Goal: Communication & Community: Ask a question

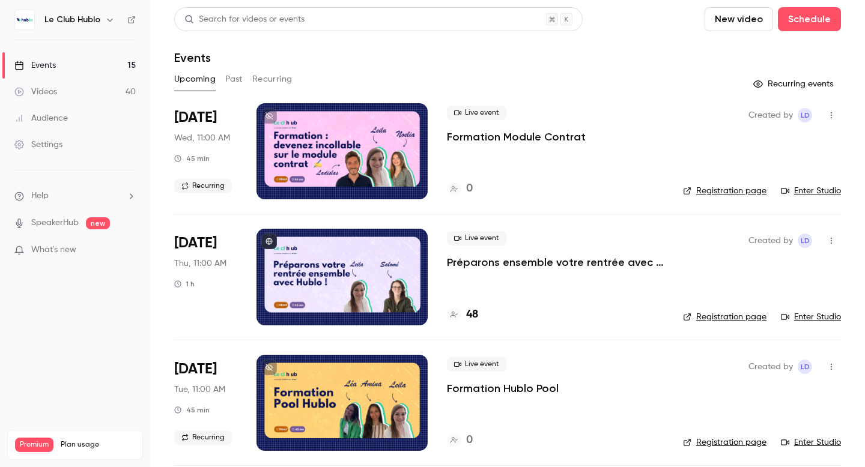
click at [49, 93] on div "Videos" at bounding box center [35, 92] width 43 height 12
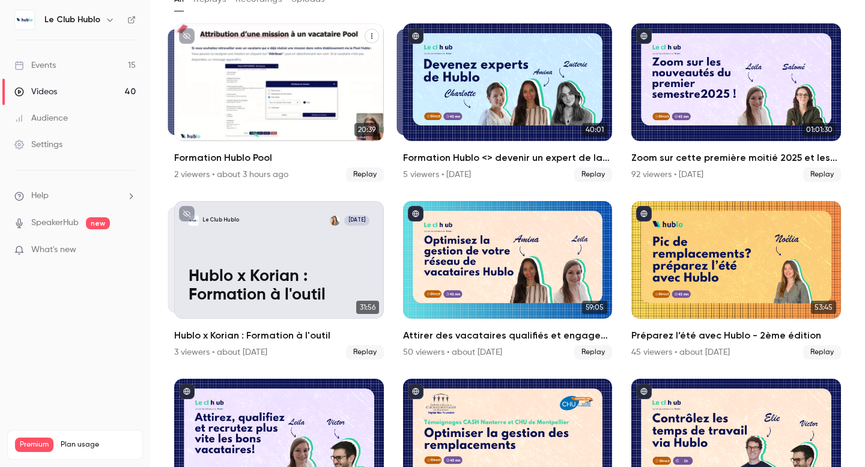
scroll to position [83, 0]
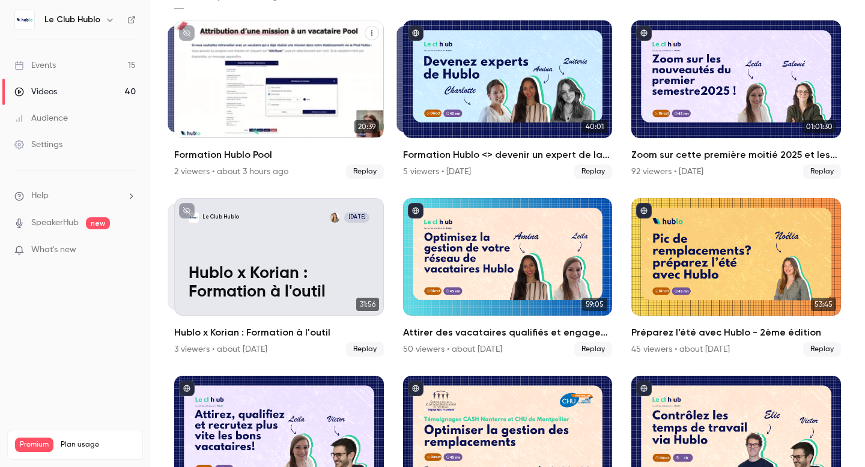
click at [204, 172] on div "2 viewers • about 3 hours ago" at bounding box center [231, 172] width 114 height 12
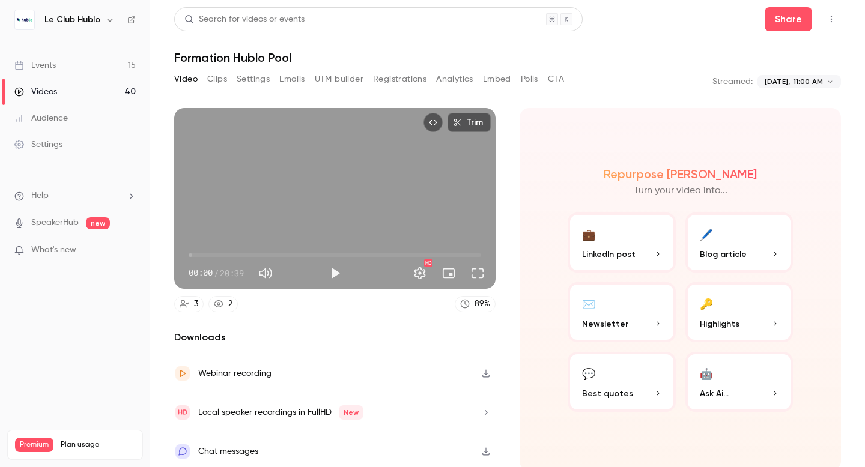
click at [224, 300] on link "2" at bounding box center [222, 304] width 29 height 16
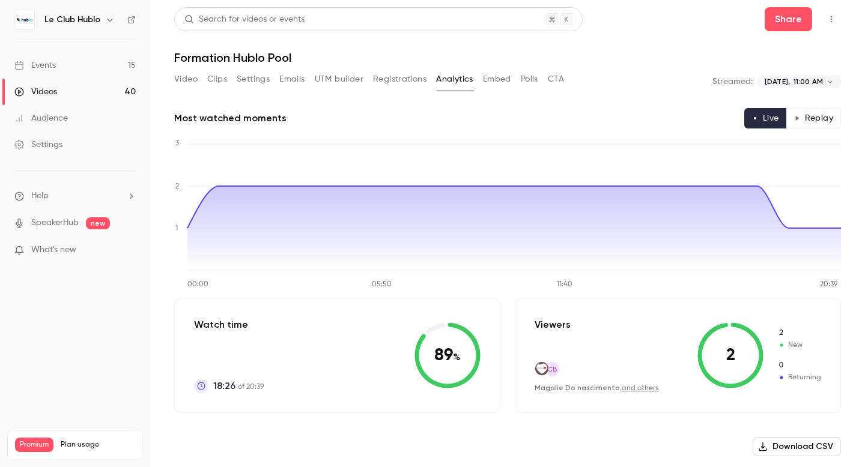
scroll to position [79, 0]
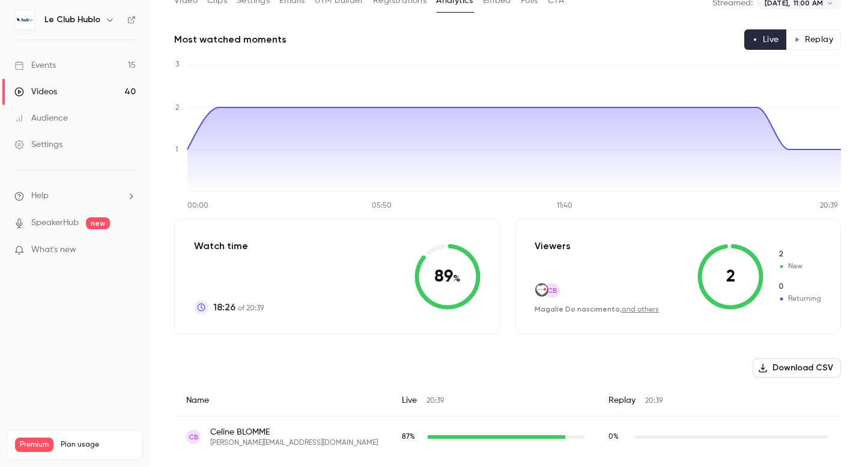
click at [644, 309] on link "and others" at bounding box center [640, 309] width 37 height 7
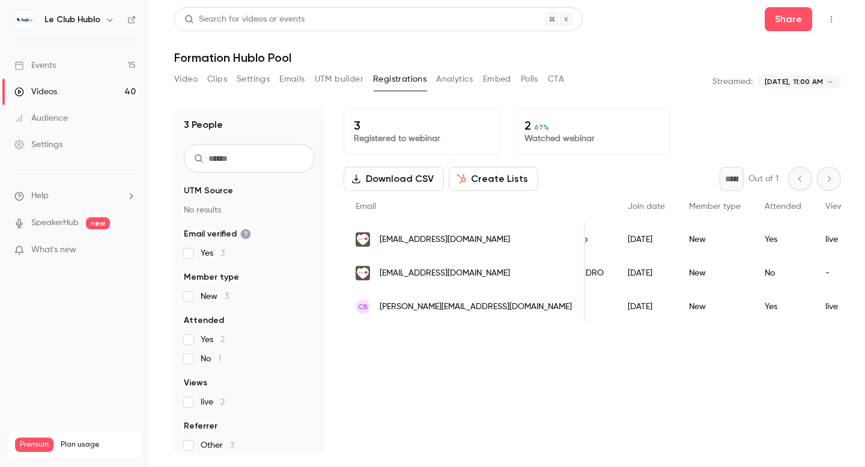
scroll to position [0, 145]
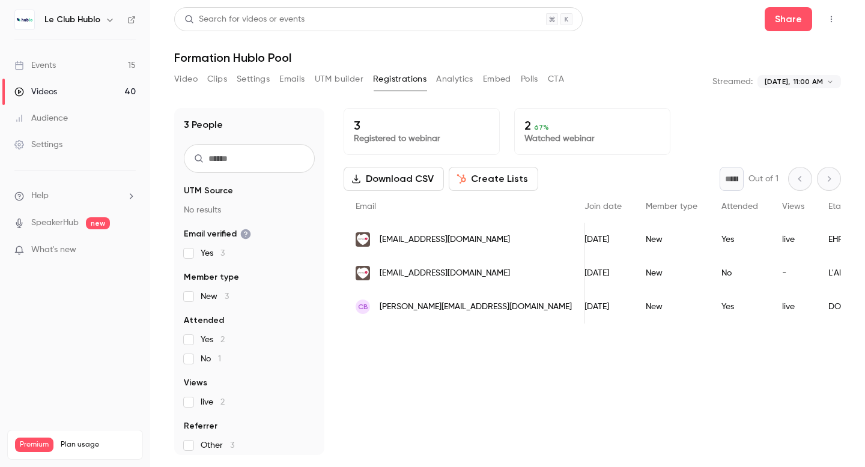
click at [449, 84] on button "Analytics" at bounding box center [454, 79] width 37 height 19
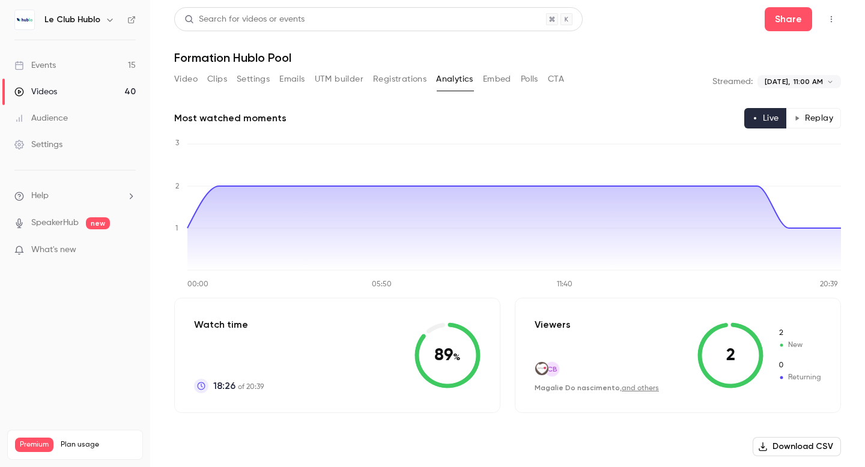
click at [49, 61] on div "Events" at bounding box center [34, 65] width 41 height 12
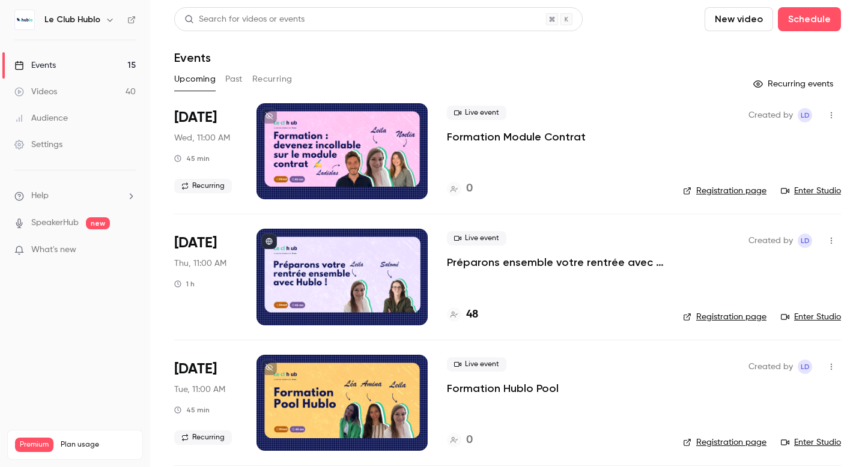
click at [66, 85] on link "Videos 40" at bounding box center [75, 92] width 150 height 26
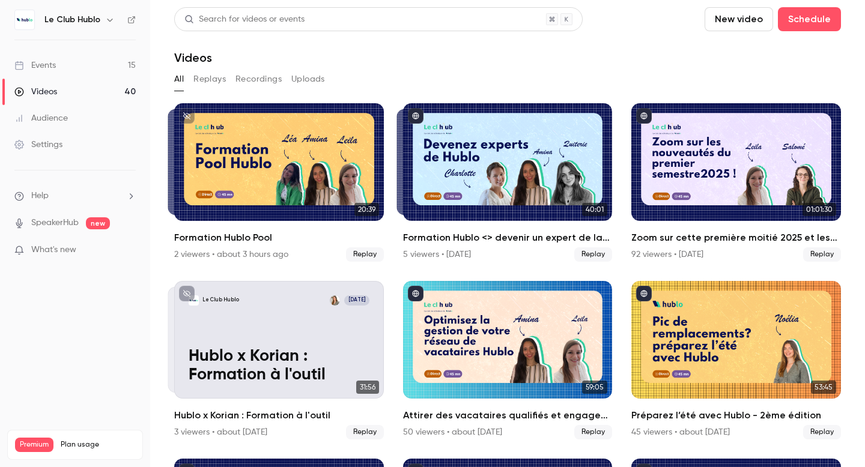
click at [66, 117] on div "Audience" at bounding box center [40, 118] width 53 height 12
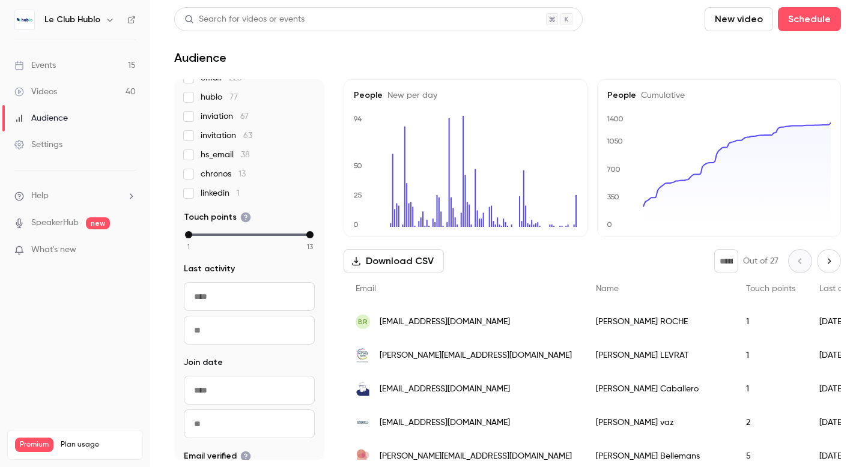
scroll to position [197, 0]
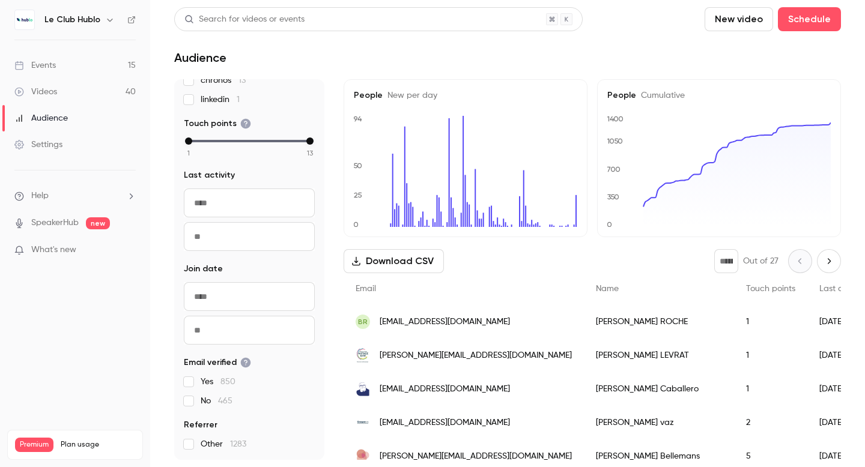
click at [62, 63] on link "Events 15" at bounding box center [75, 65] width 150 height 26
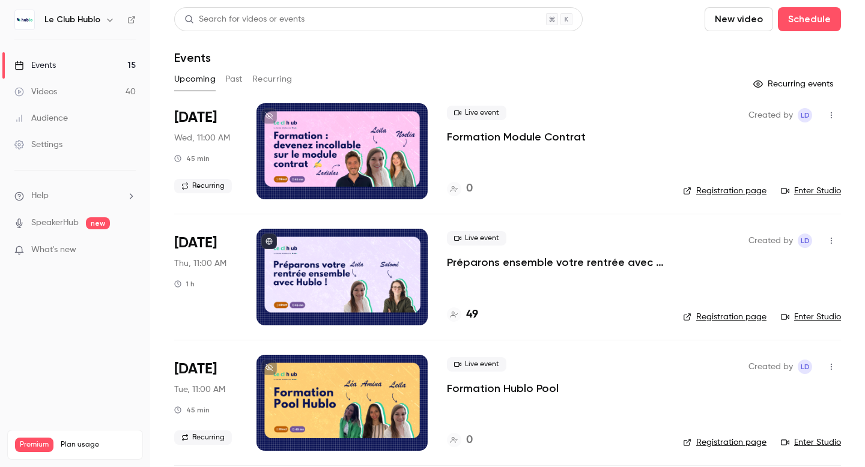
click at [56, 115] on div "Audience" at bounding box center [40, 118] width 53 height 12
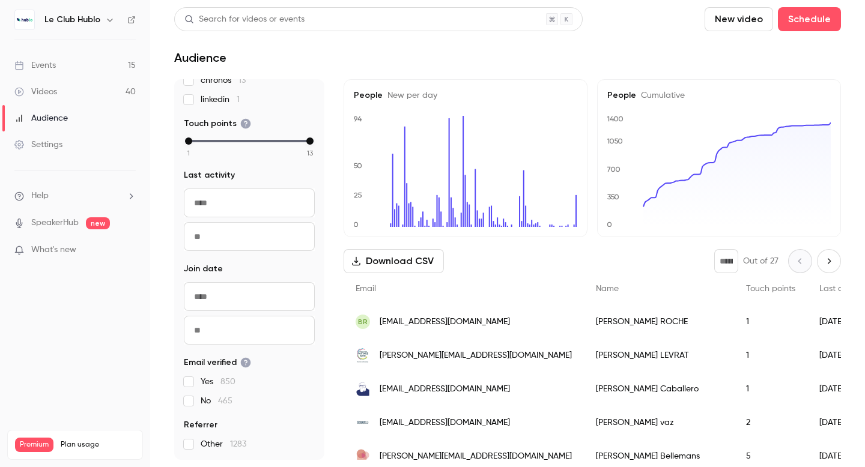
click at [73, 250] on span "What's new" at bounding box center [53, 250] width 45 height 13
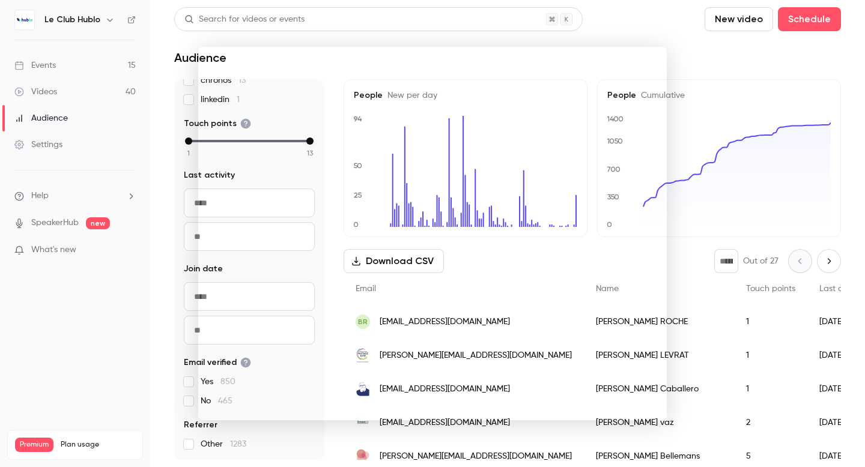
click at [282, 38] on div at bounding box center [432, 233] width 865 height 467
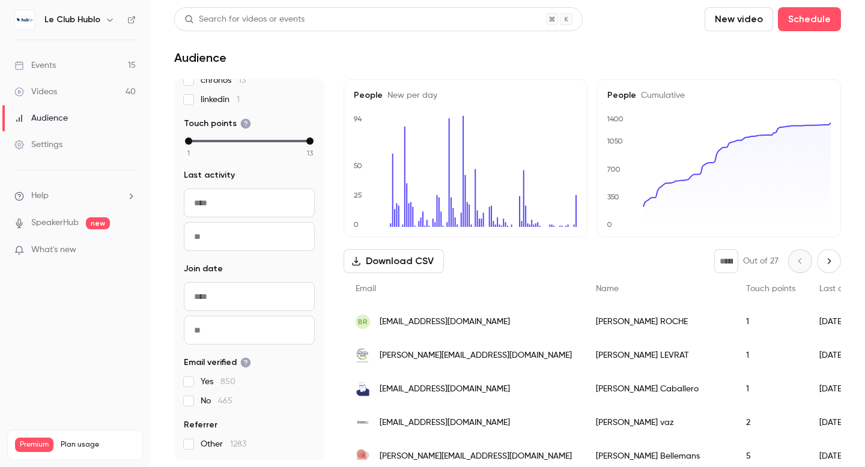
click at [59, 64] on link "Events 15" at bounding box center [75, 65] width 150 height 26
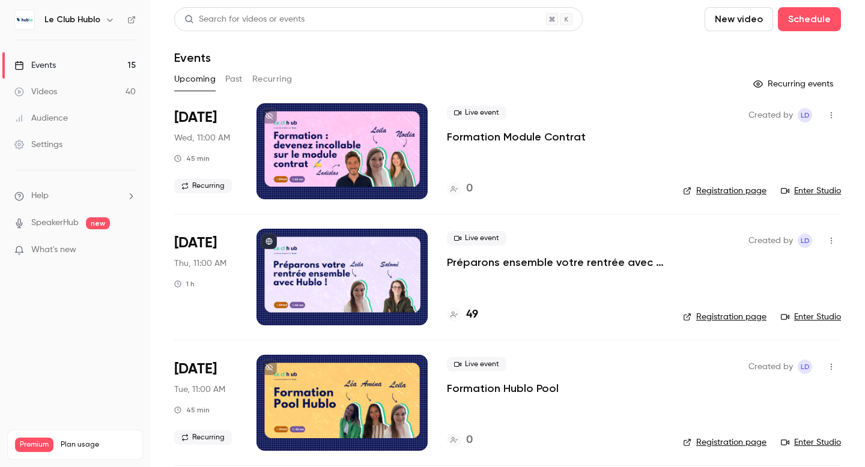
click at [833, 113] on icon "button" at bounding box center [832, 115] width 10 height 8
click at [772, 237] on div "Delete" at bounding box center [785, 240] width 91 height 12
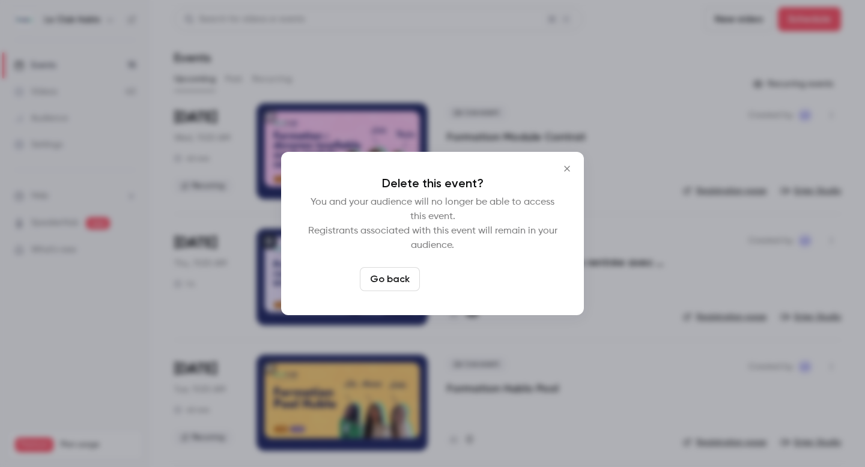
click at [464, 279] on button "Delete event" at bounding box center [465, 279] width 81 height 24
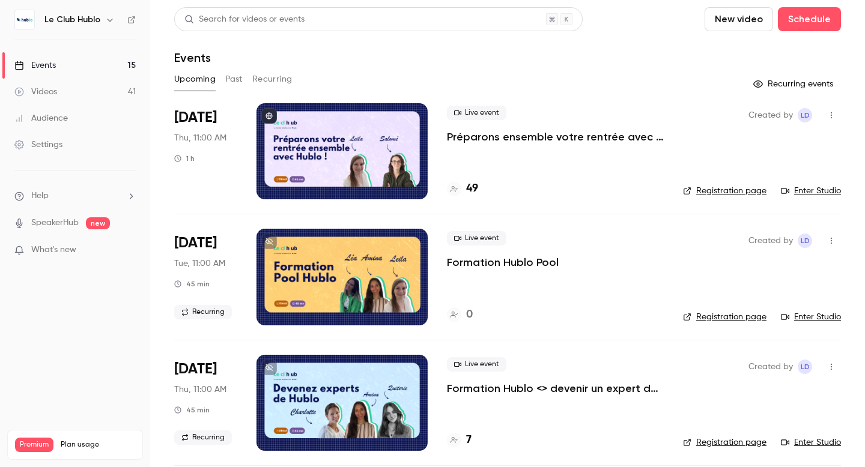
click at [49, 93] on div "Videos" at bounding box center [35, 92] width 43 height 12
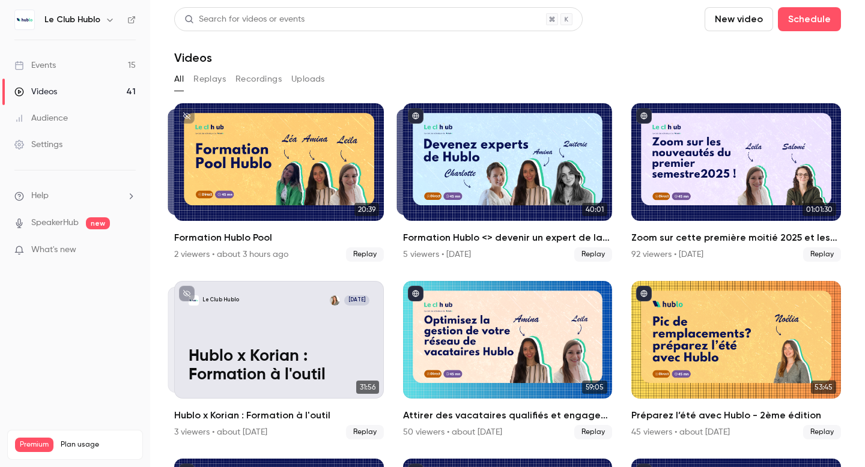
click at [60, 115] on div "Audience" at bounding box center [40, 118] width 53 height 12
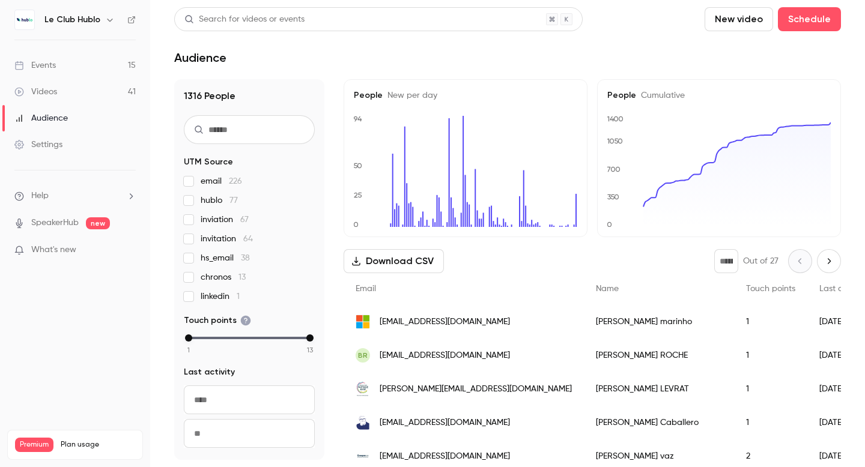
click at [48, 64] on div "Events" at bounding box center [34, 65] width 41 height 12
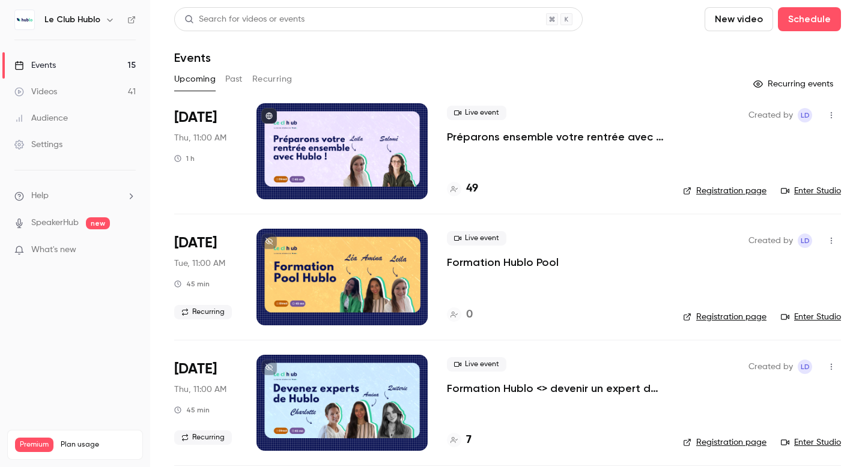
click at [57, 144] on div "Settings" at bounding box center [38, 145] width 48 height 12
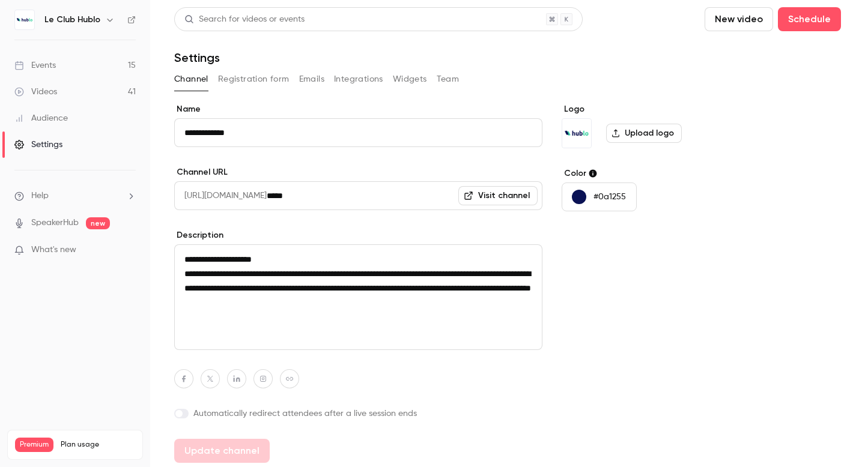
click at [47, 119] on div "Audience" at bounding box center [40, 118] width 53 height 12
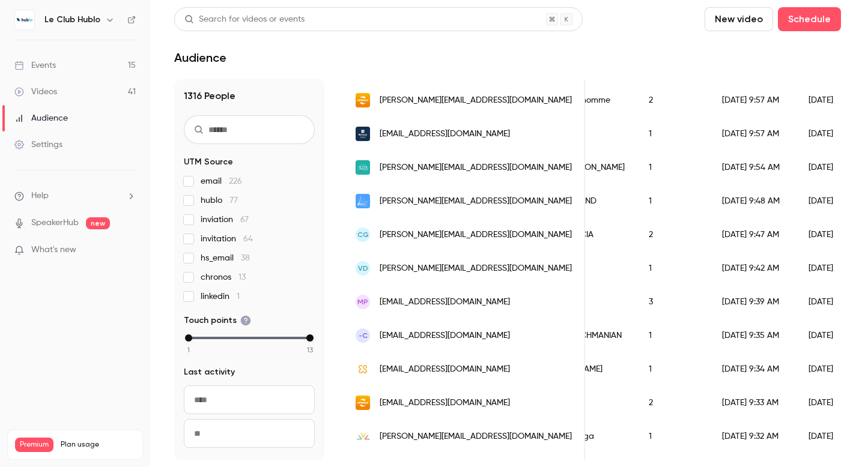
scroll to position [0, 99]
click at [54, 145] on div "Settings" at bounding box center [38, 145] width 48 height 12
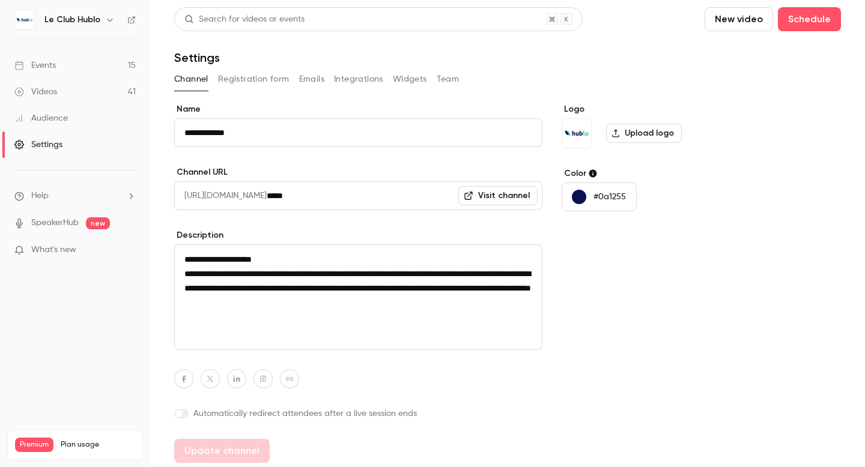
click at [55, 64] on div "Events" at bounding box center [34, 65] width 41 height 12
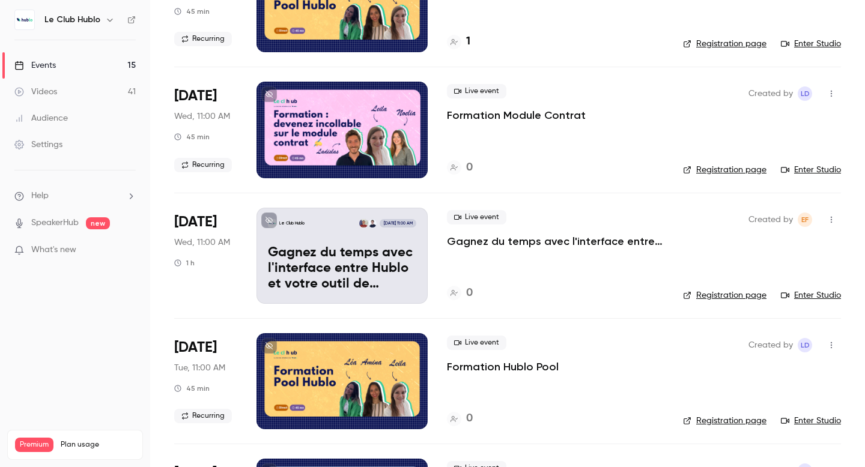
scroll to position [527, 0]
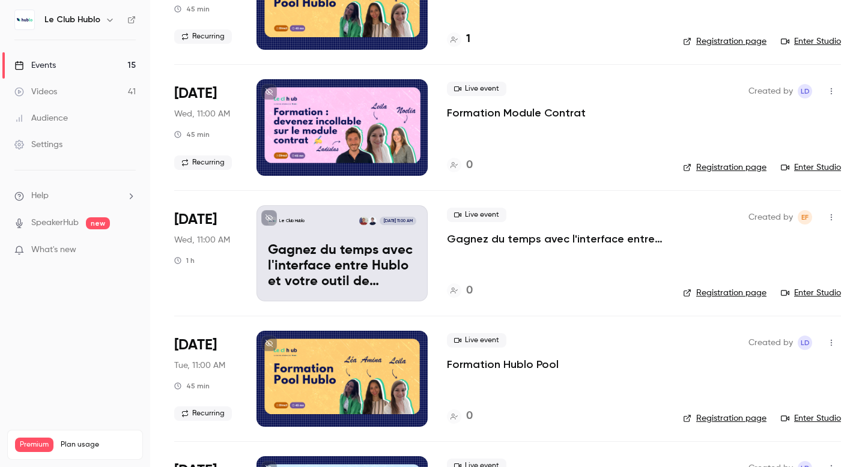
click at [69, 248] on span "What's new" at bounding box center [53, 250] width 45 height 13
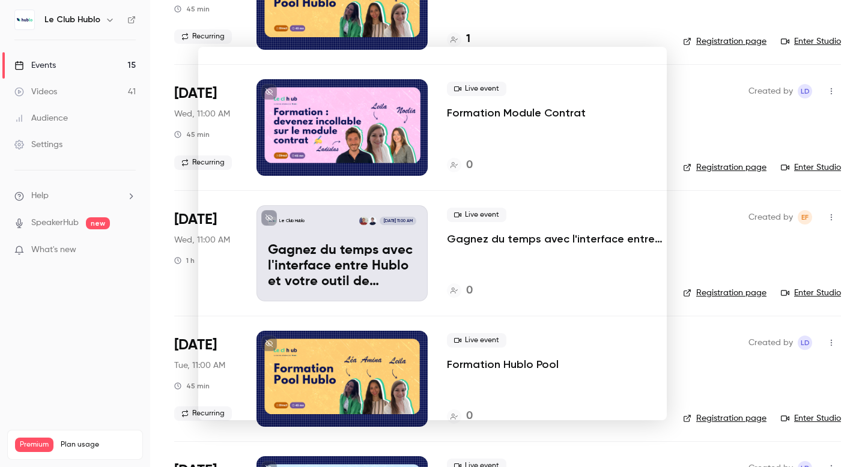
click at [531, 29] on div at bounding box center [432, 233] width 865 height 467
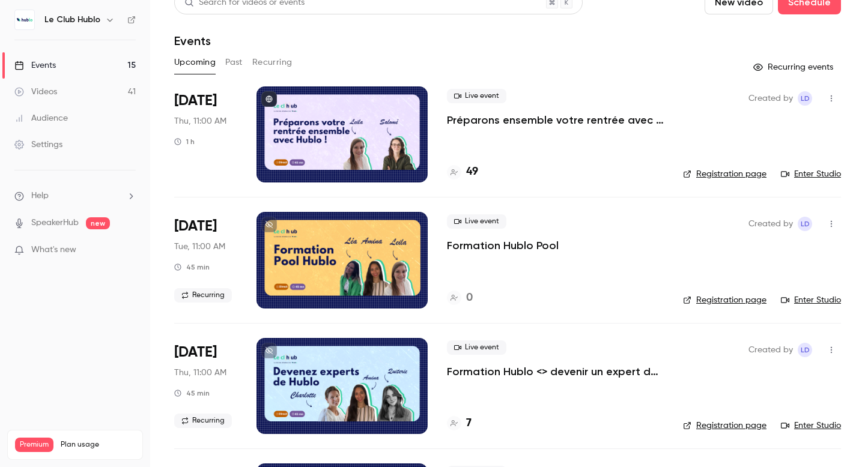
scroll to position [0, 0]
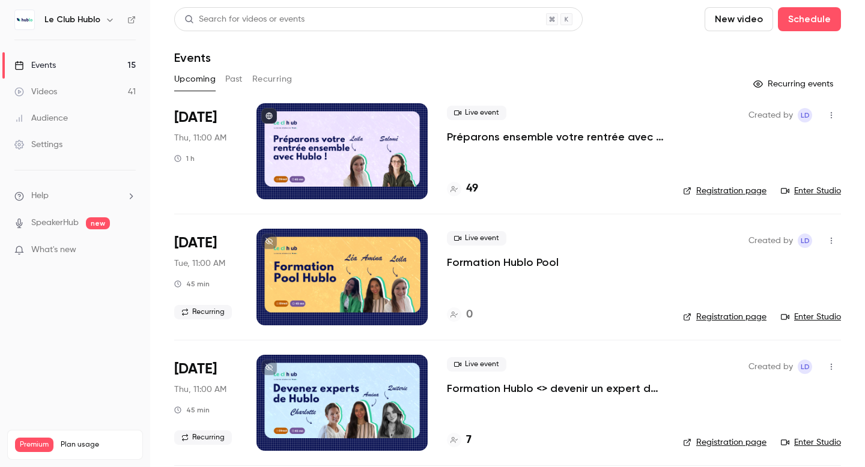
click at [65, 92] on link "Videos 41" at bounding box center [75, 92] width 150 height 26
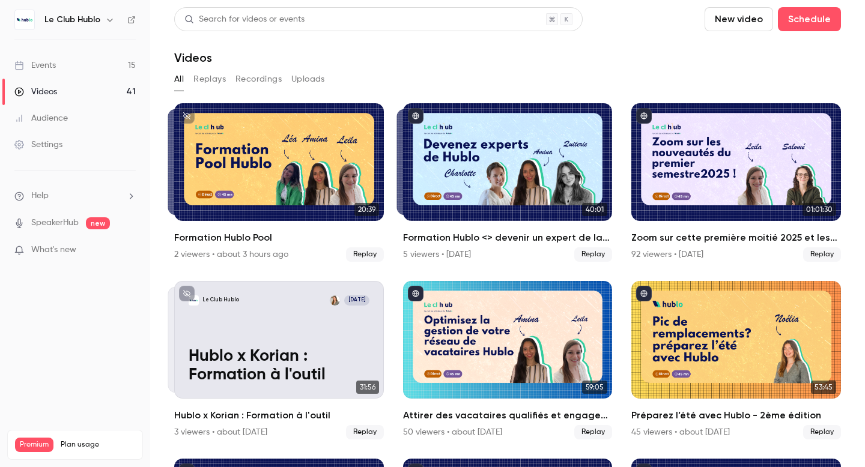
click at [46, 195] on span "Help" at bounding box center [39, 196] width 17 height 13
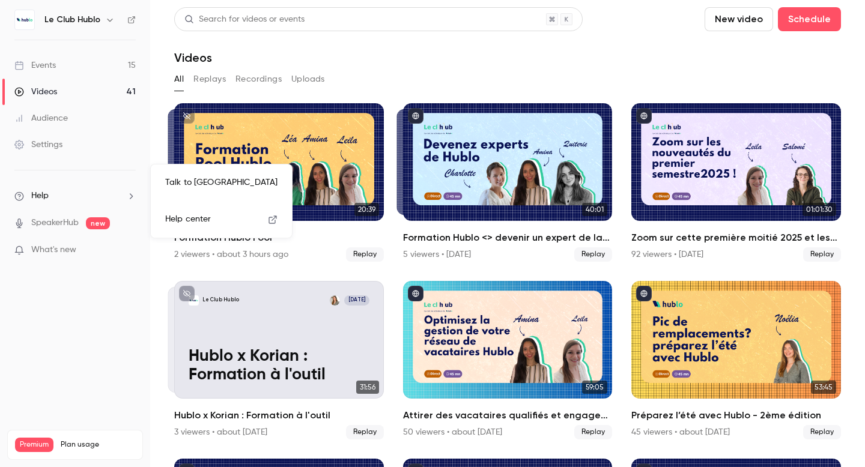
click at [174, 178] on link "Talk to [GEOGRAPHIC_DATA]" at bounding box center [222, 183] width 132 height 32
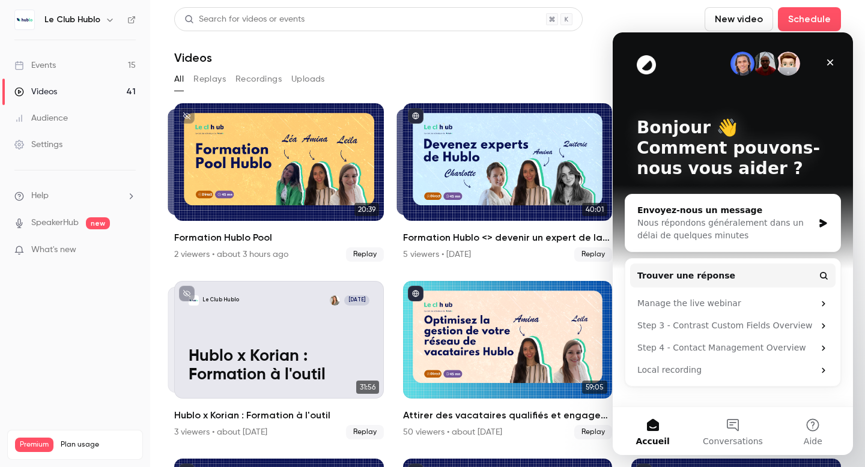
click at [776, 227] on div "Nous répondons généralement dans un délai de quelques minutes" at bounding box center [726, 229] width 176 height 25
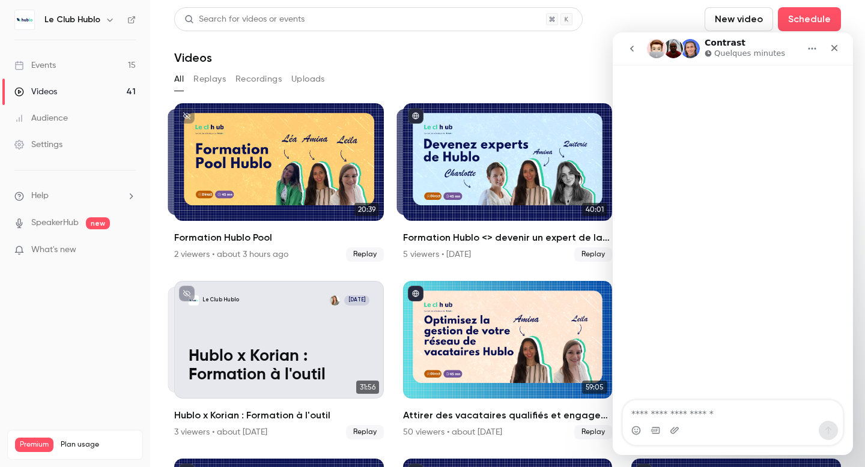
click at [683, 408] on textarea "Envoyer un message..." at bounding box center [733, 411] width 220 height 20
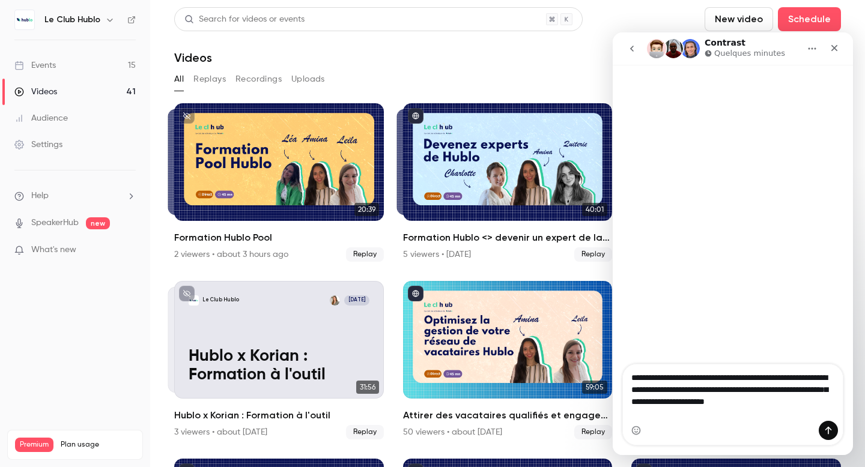
click at [667, 391] on textarea "**********" at bounding box center [733, 393] width 220 height 56
click at [683, 413] on textarea "**********" at bounding box center [733, 393] width 220 height 56
click at [634, 412] on textarea "**********" at bounding box center [733, 387] width 220 height 68
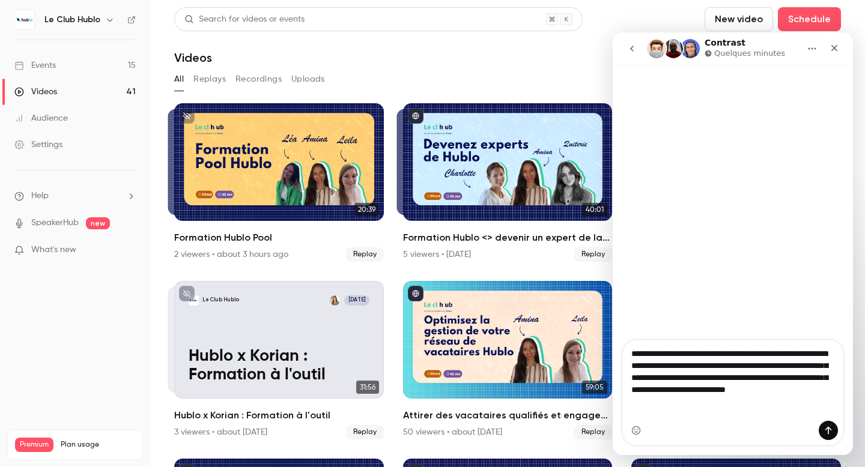
drag, startPoint x: 758, startPoint y: 414, endPoint x: 723, endPoint y: 413, distance: 35.5
click at [723, 409] on textarea "**********" at bounding box center [733, 375] width 220 height 68
click at [814, 353] on textarea "**********" at bounding box center [733, 381] width 220 height 81
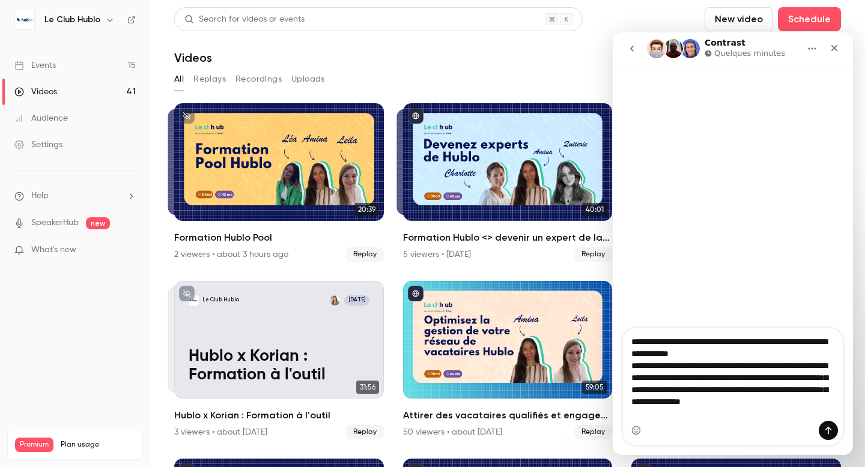
click at [729, 353] on textarea "**********" at bounding box center [733, 375] width 220 height 93
click at [740, 414] on textarea "**********" at bounding box center [733, 375] width 220 height 93
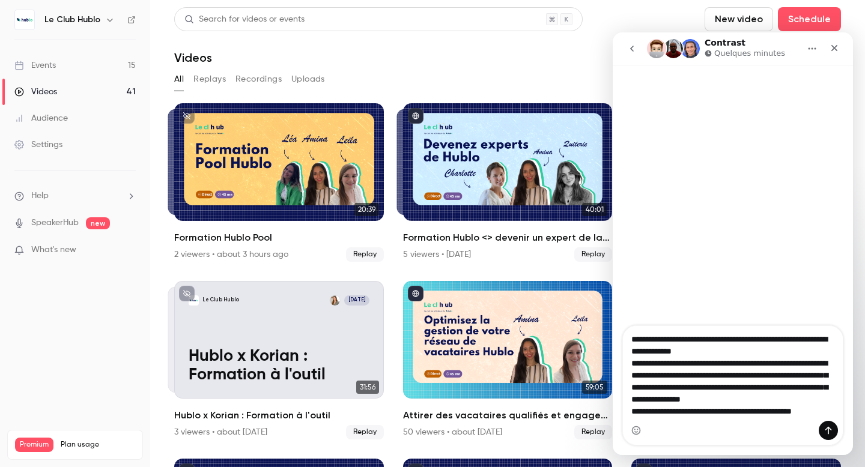
scroll to position [19, 0]
type textarea "**********"
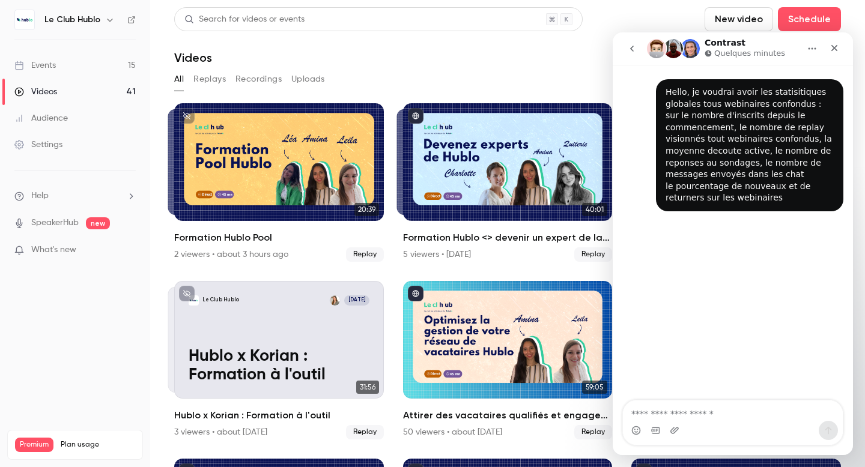
scroll to position [0, 0]
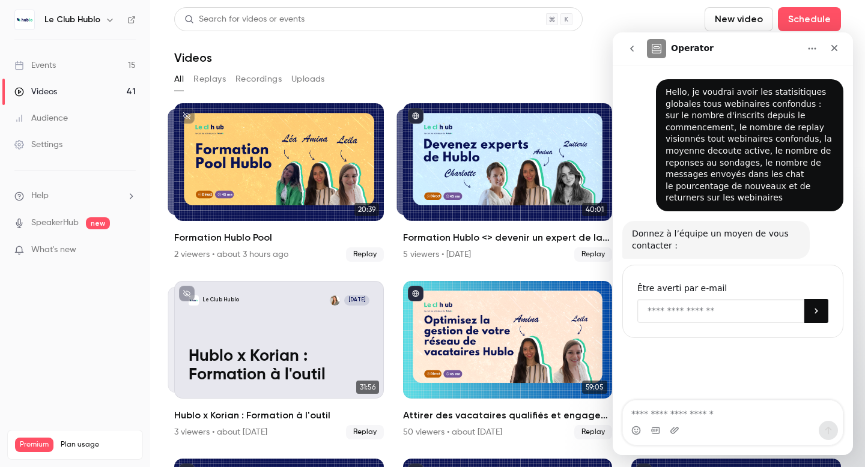
click at [698, 314] on input "Enter your email" at bounding box center [721, 311] width 167 height 24
type input "**********"
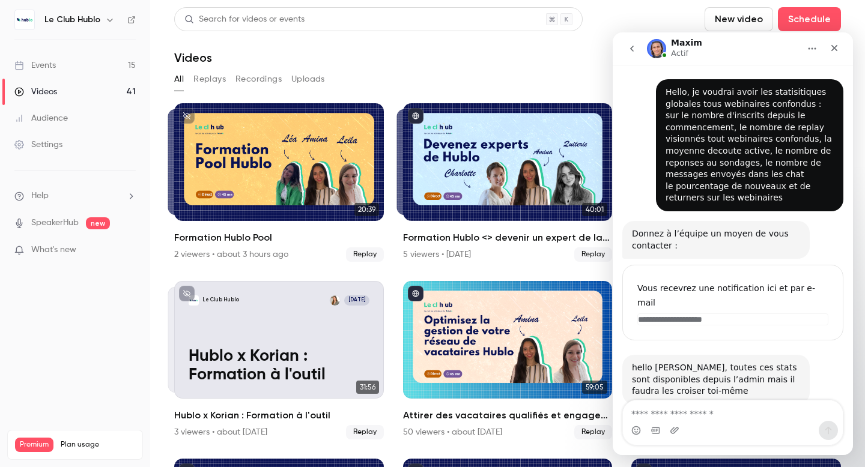
scroll to position [15, 0]
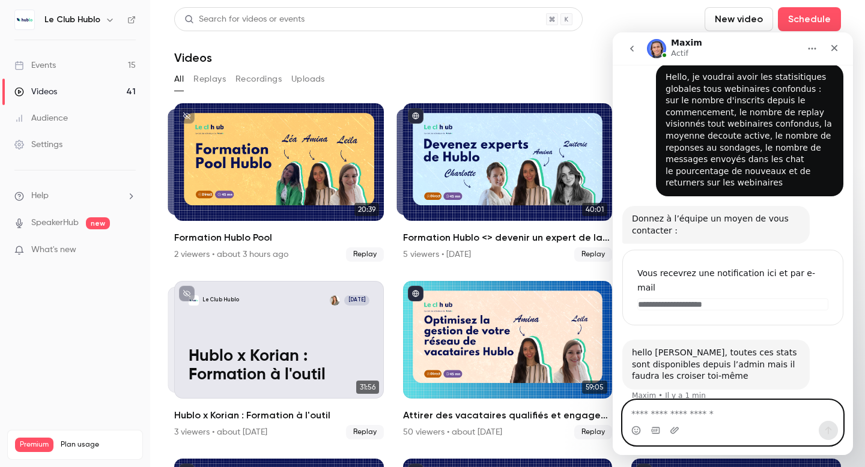
click at [690, 411] on textarea "Envoyer un message..." at bounding box center [733, 411] width 220 height 20
type textarea "**********"
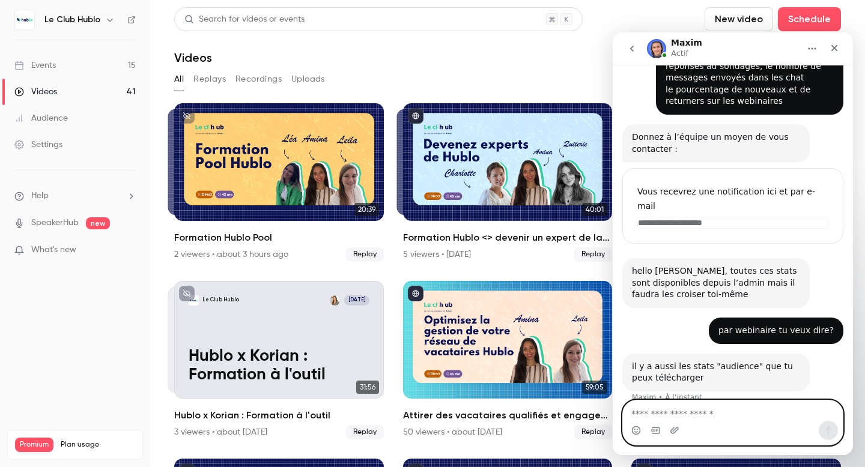
scroll to position [98, 0]
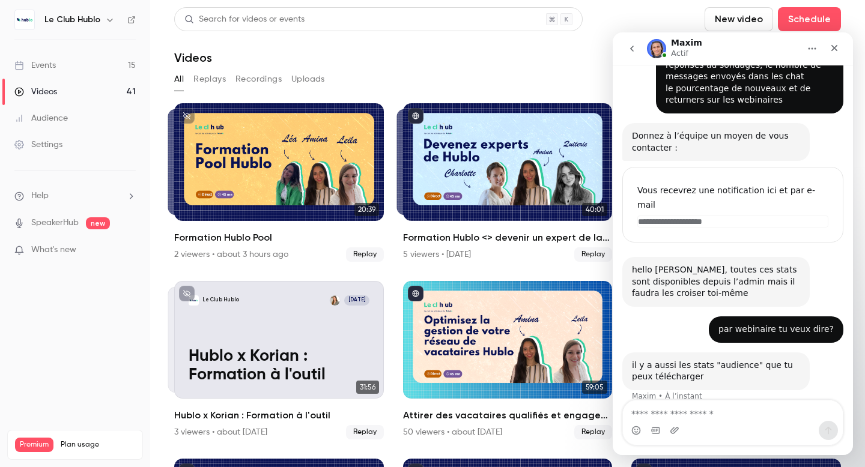
click at [52, 122] on div "Audience" at bounding box center [40, 118] width 53 height 12
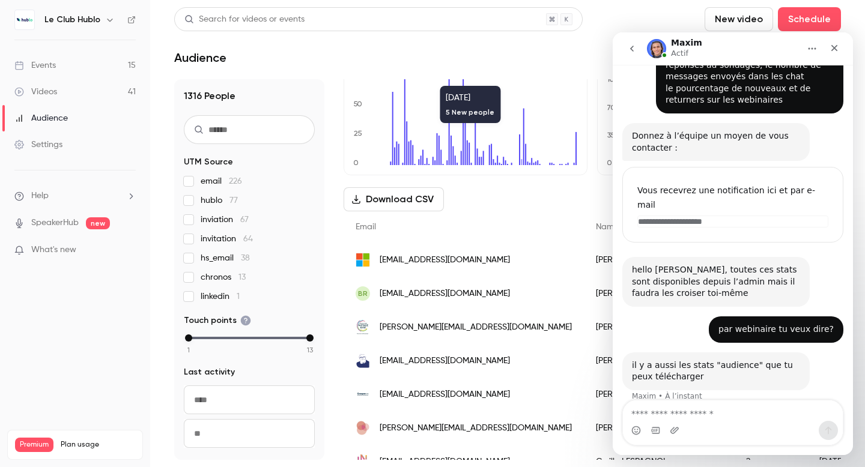
scroll to position [64, 0]
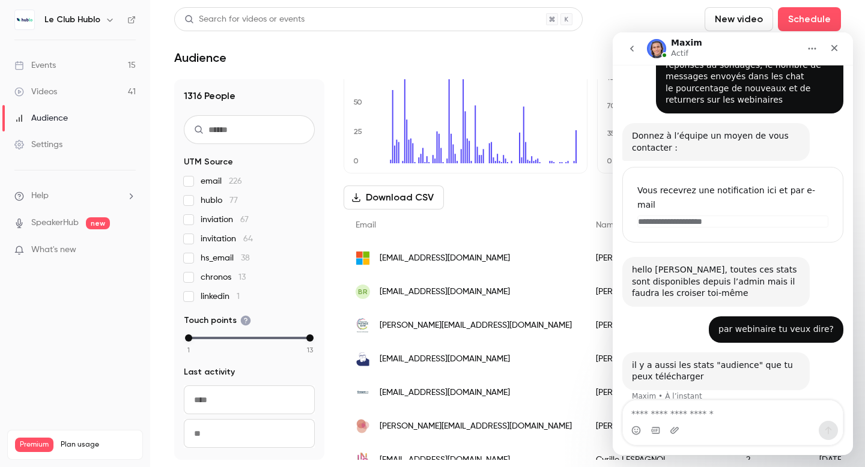
click at [812, 48] on icon "Accueil" at bounding box center [813, 49] width 8 height 2
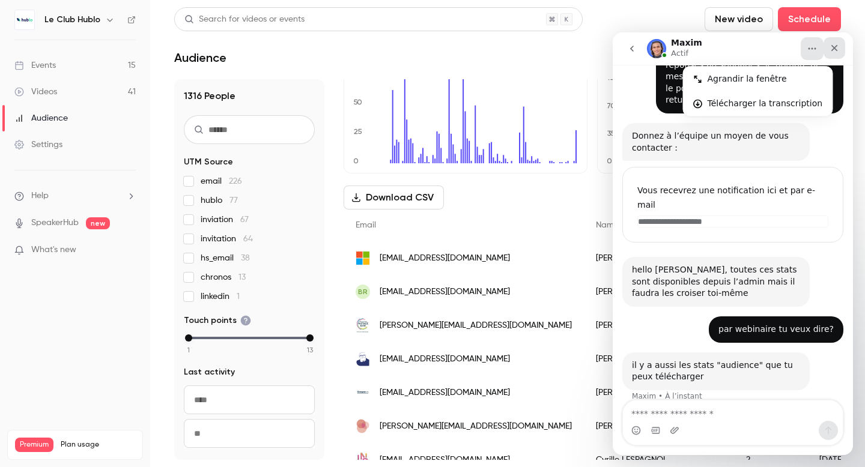
click at [835, 46] on icon "Fermer" at bounding box center [835, 48] width 10 height 10
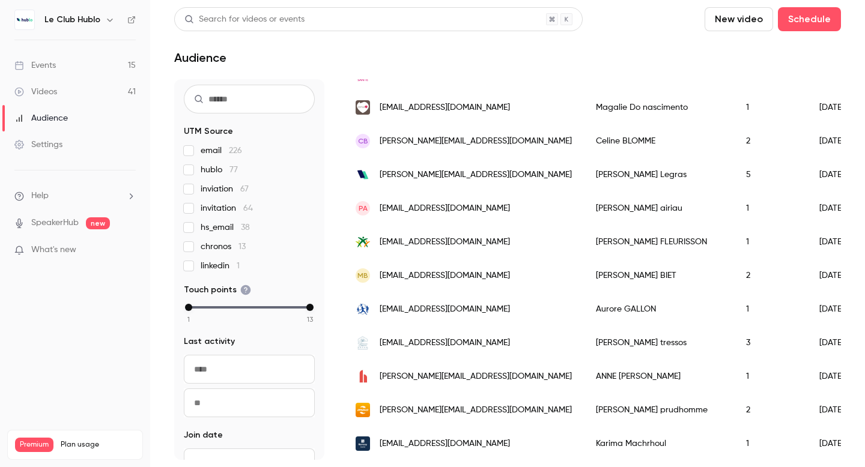
scroll to position [0, 0]
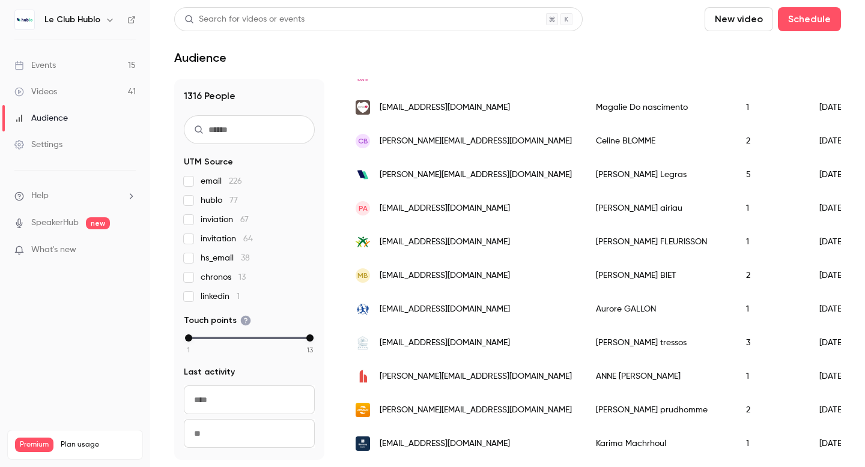
click at [200, 97] on h1 "1316 People" at bounding box center [249, 96] width 131 height 14
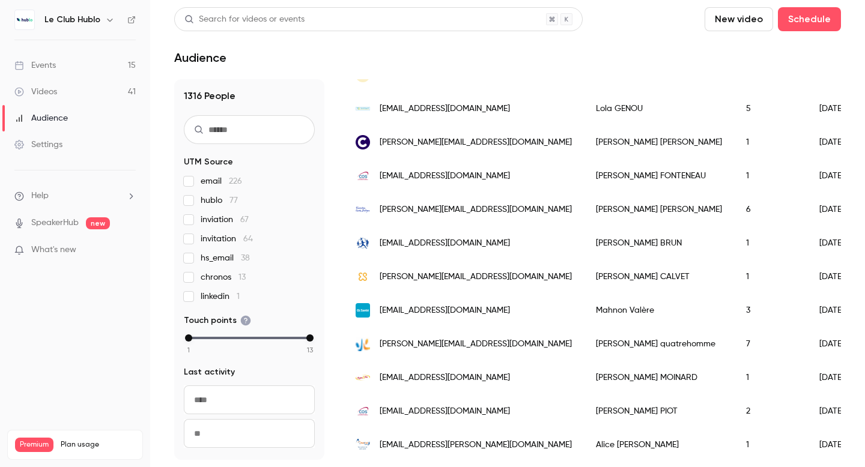
scroll to position [1497, 0]
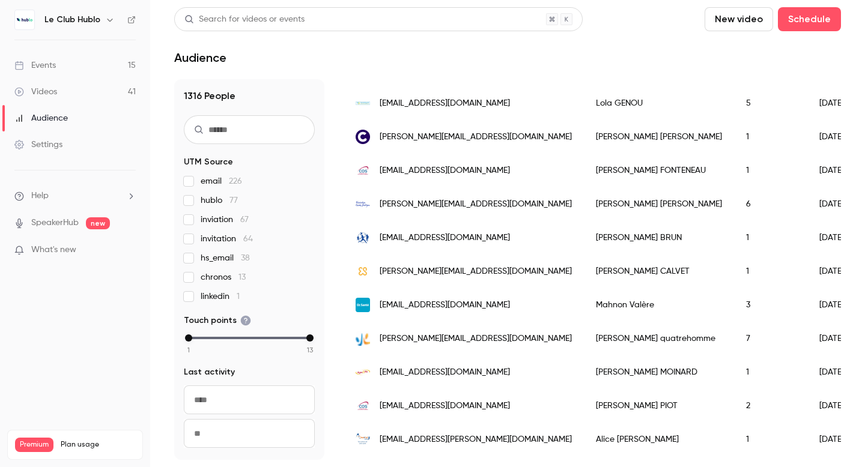
click at [64, 195] on li "Help" at bounding box center [74, 196] width 121 height 13
click at [192, 181] on link "Talk to [GEOGRAPHIC_DATA]" at bounding box center [222, 183] width 132 height 32
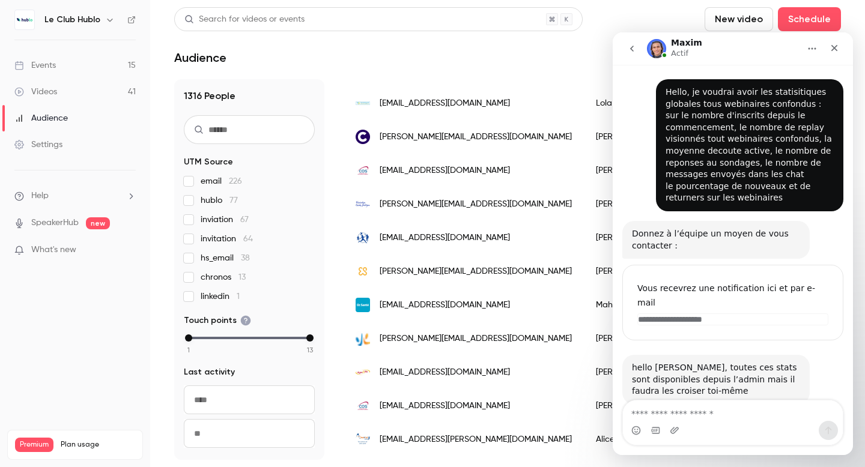
scroll to position [98, 0]
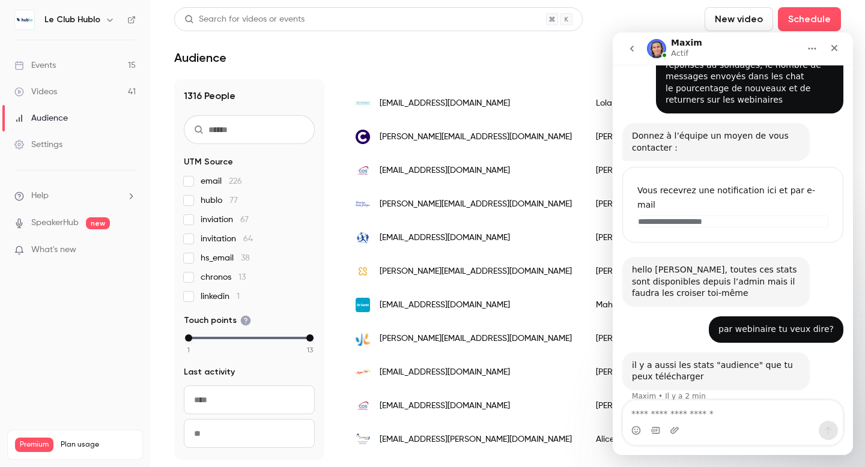
click at [678, 418] on textarea "Envoyer un message..." at bounding box center [733, 411] width 220 height 20
type textarea "**********"
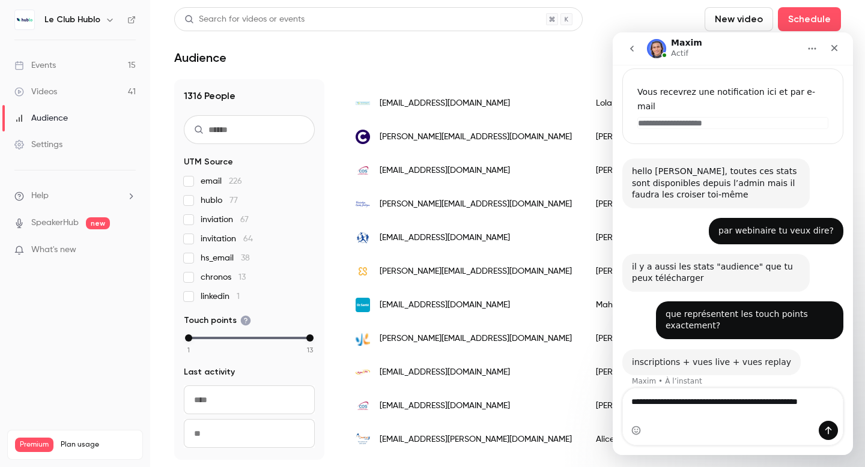
scroll to position [193, 0]
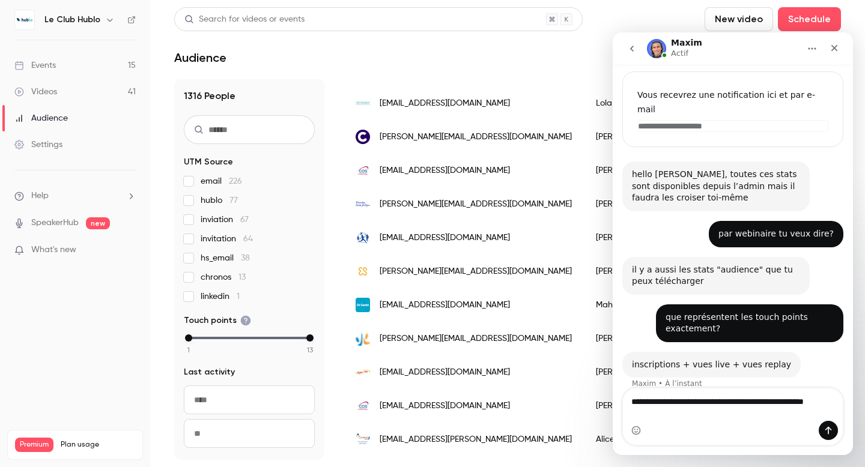
type textarea "**********"
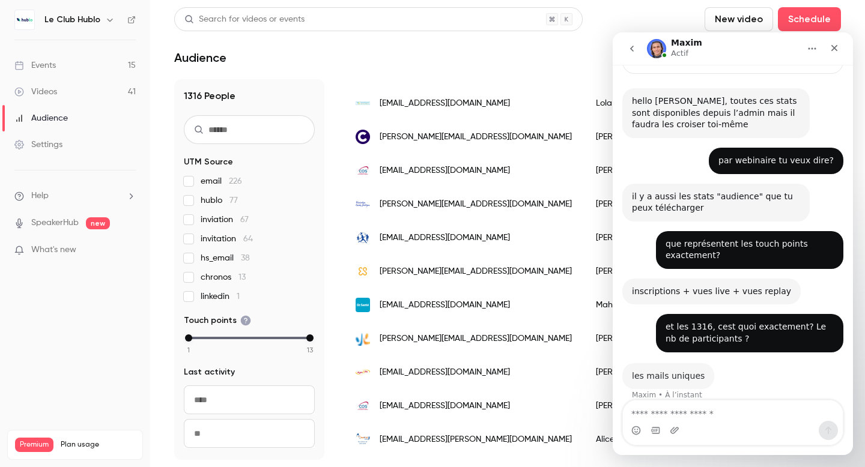
scroll to position [265, 0]
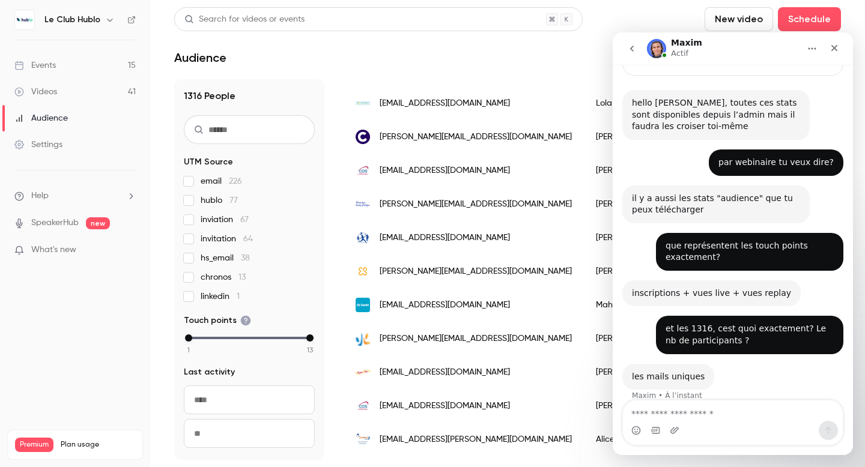
click at [662, 412] on textarea "Envoyer un message..." at bounding box center [733, 411] width 220 height 20
type textarea "**********"
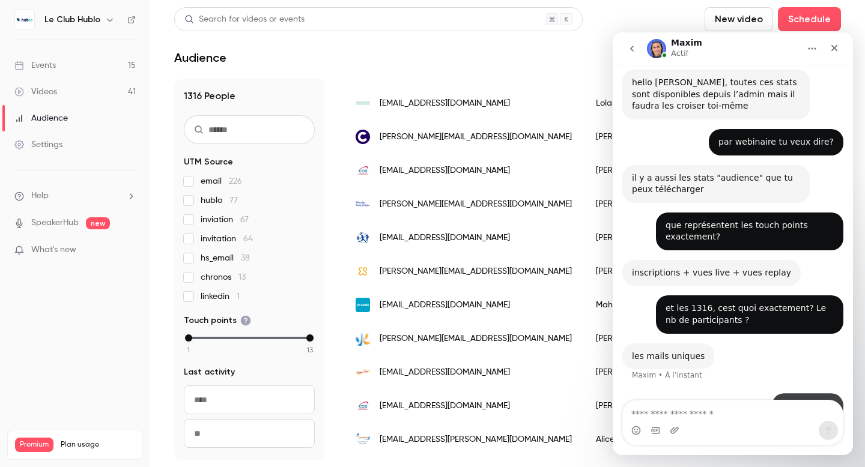
scroll to position [301, 0]
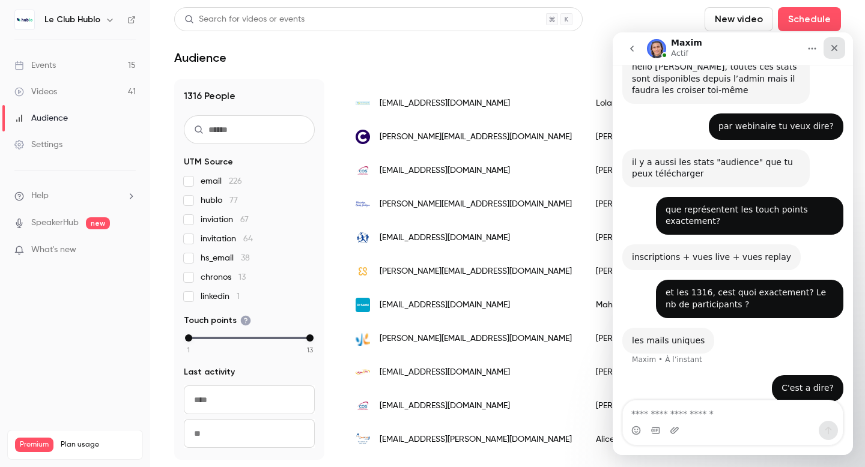
click at [835, 48] on icon "Fermer" at bounding box center [835, 48] width 7 height 7
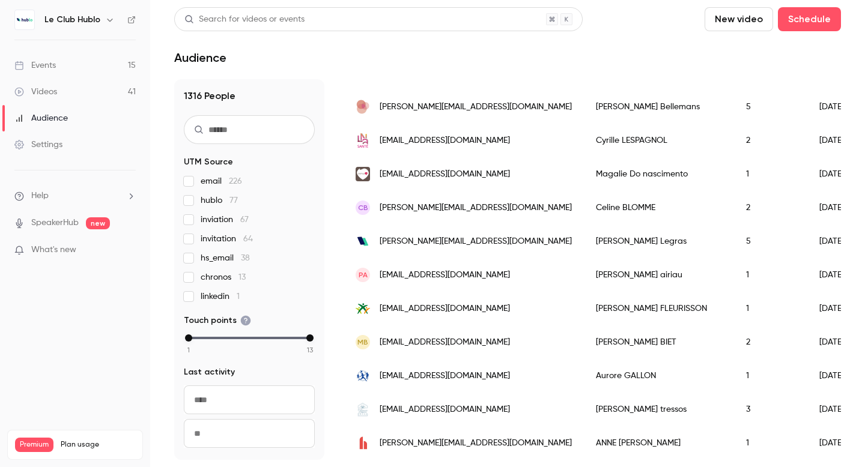
scroll to position [0, 0]
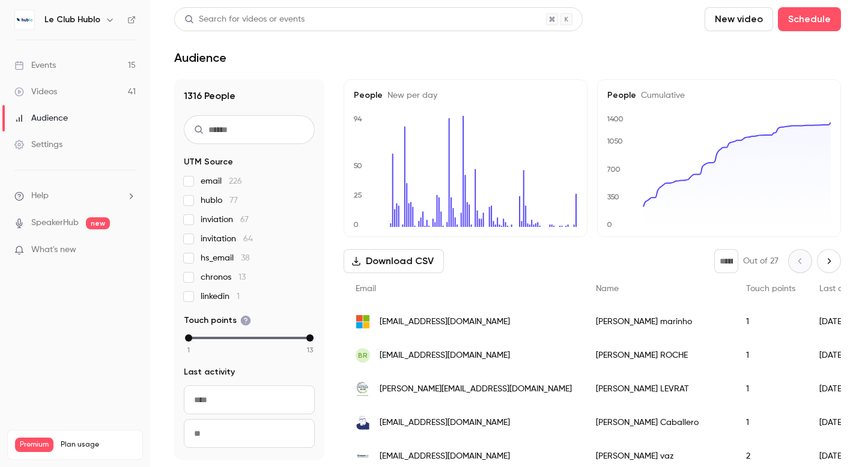
click at [828, 264] on icon "Next page" at bounding box center [829, 260] width 3 height 5
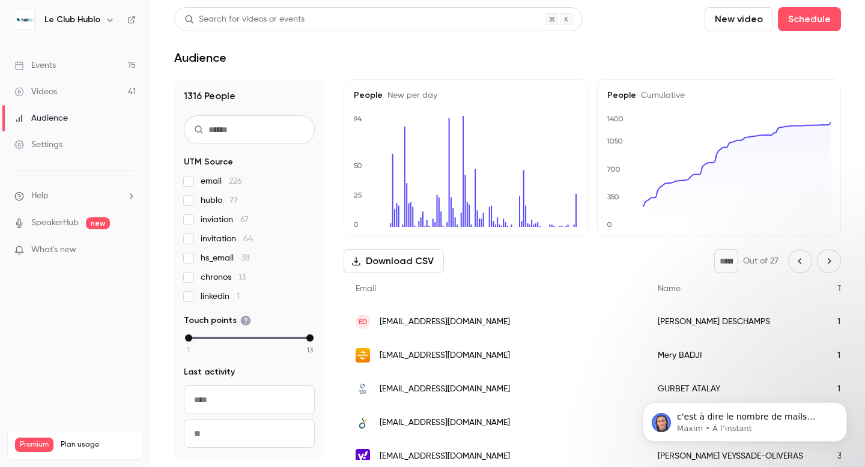
scroll to position [349, 0]
click at [828, 264] on icon "Next page" at bounding box center [829, 260] width 3 height 5
type input "*"
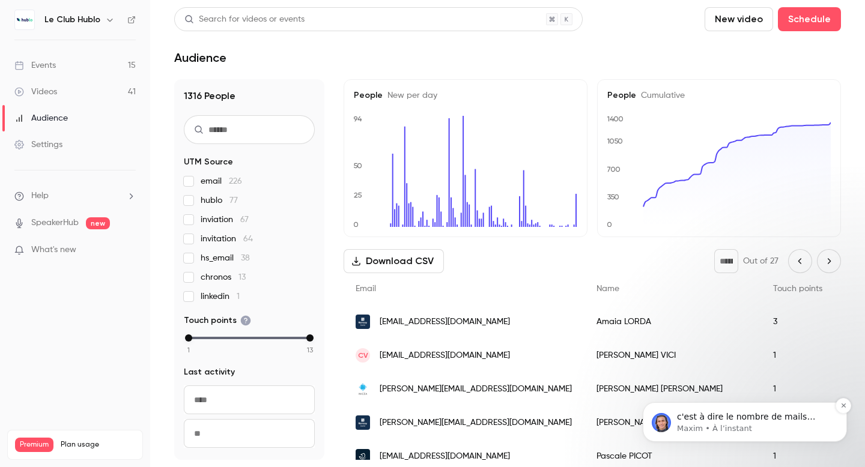
click at [791, 421] on p "c'est à dire le nombre de mails uniques qui se sont inscrit sur la chaîne" at bounding box center [754, 418] width 155 height 12
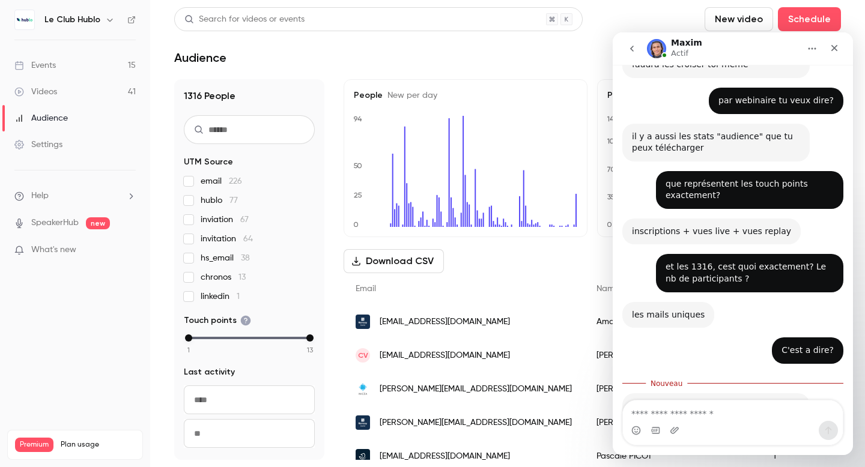
scroll to position [368, 0]
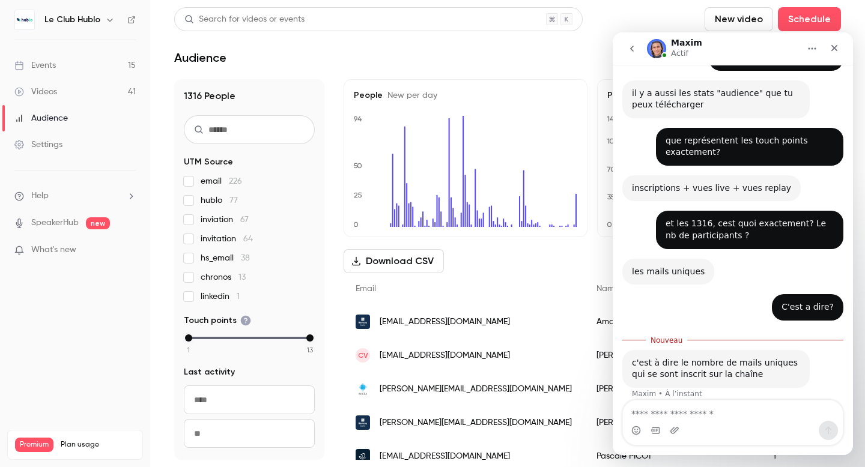
click at [761, 411] on textarea "Envoyer un message..." at bounding box center [733, 411] width 220 height 20
type textarea "**********"
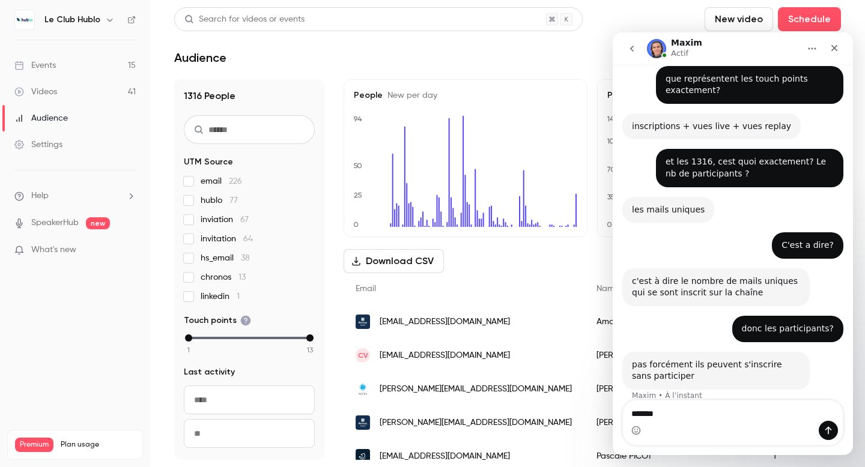
scroll to position [432, 0]
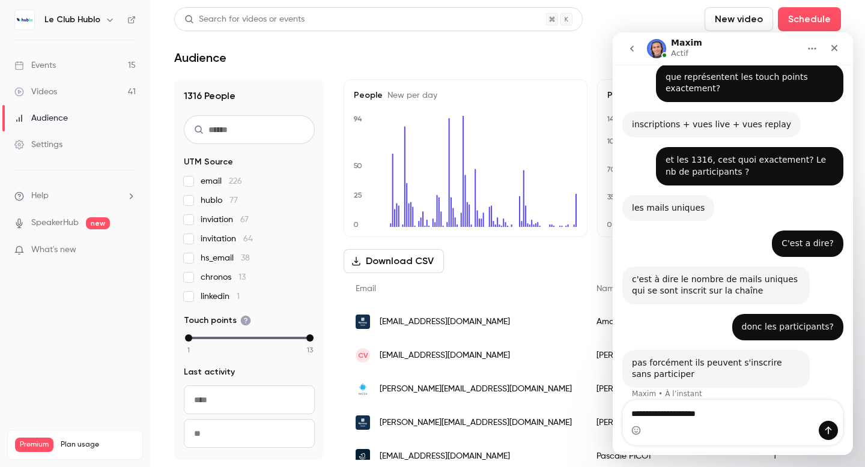
type textarea "**********"
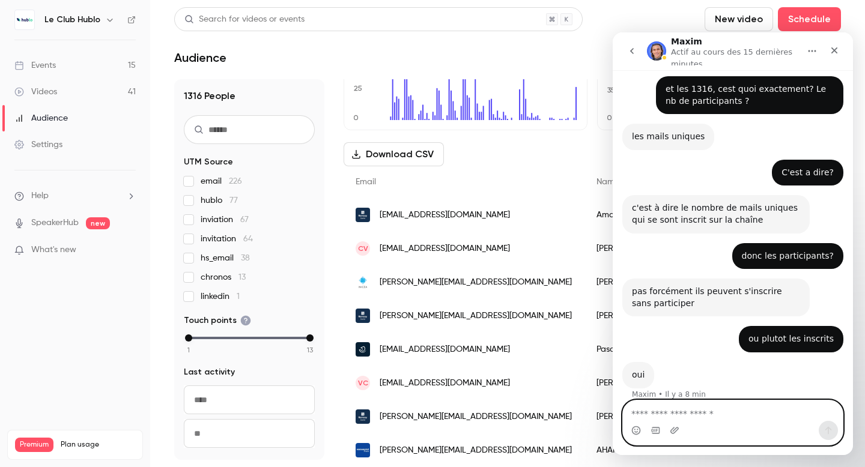
scroll to position [112, 0]
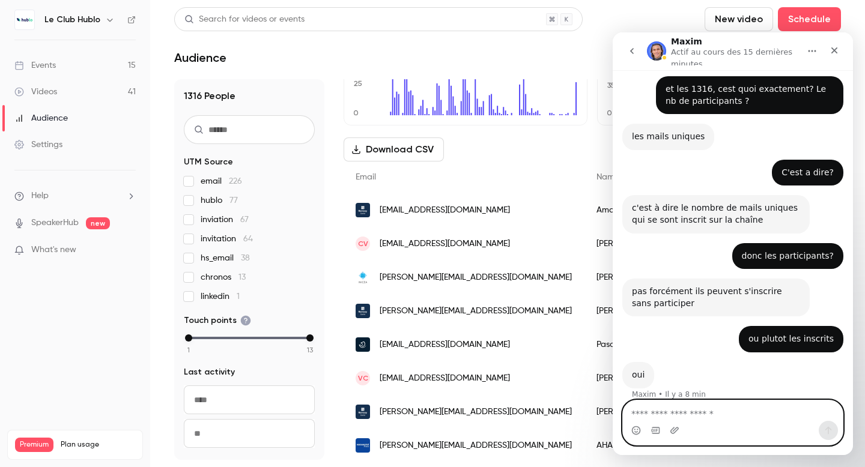
click at [685, 412] on textarea "Envoyer un message..." at bounding box center [733, 411] width 220 height 20
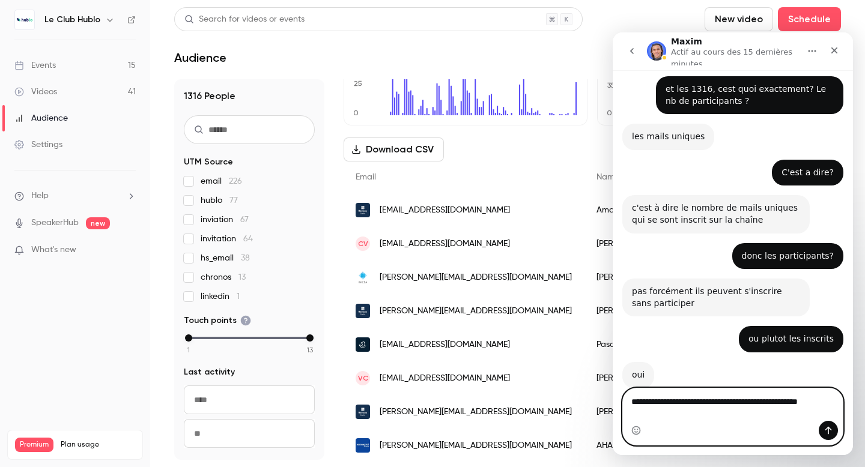
scroll to position [520, 0]
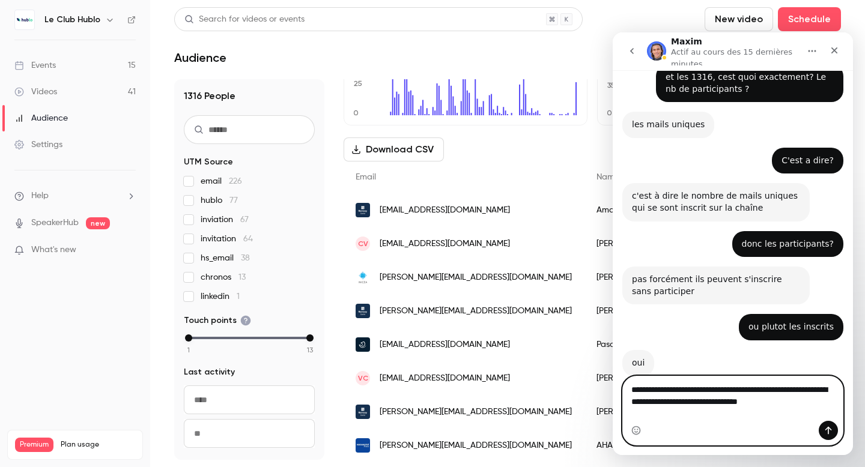
type textarea "**********"
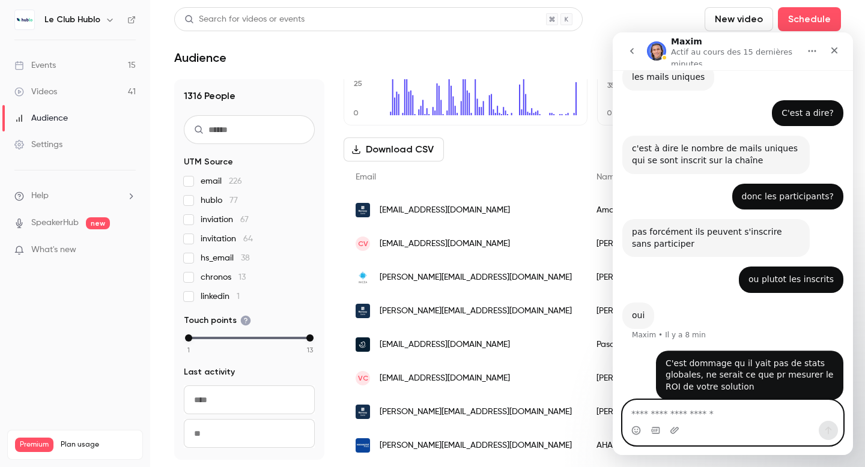
scroll to position [568, 0]
type textarea "**********"
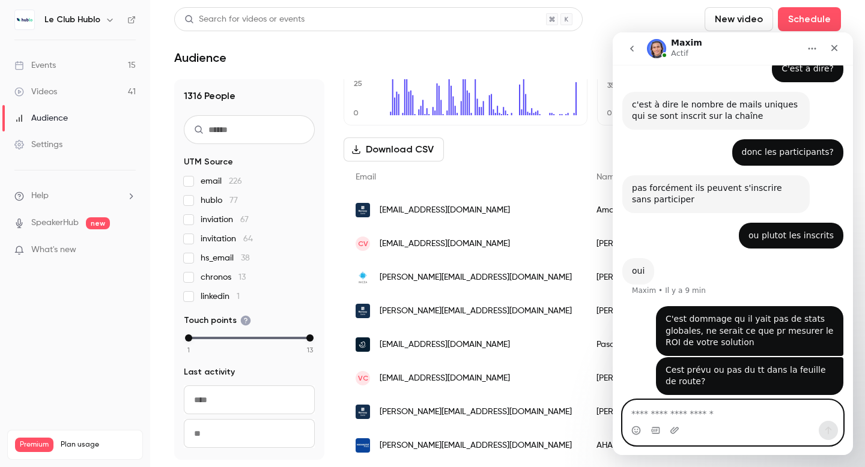
scroll to position [602, 0]
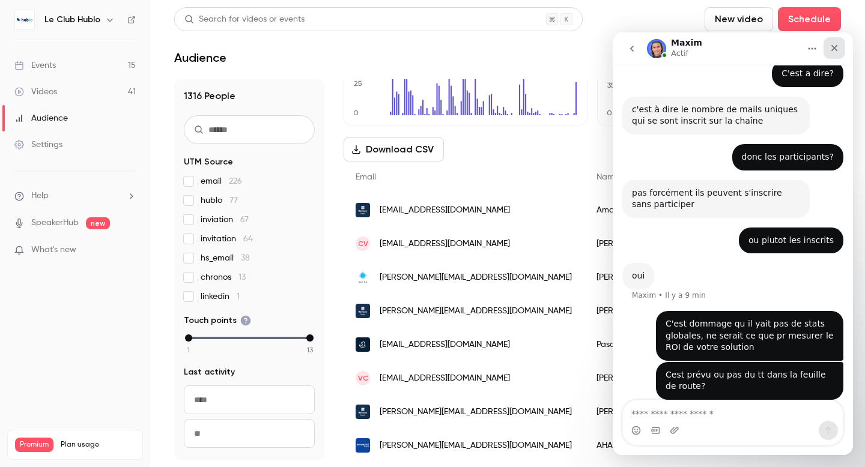
click at [836, 46] on icon "Fermer" at bounding box center [835, 48] width 7 height 7
